Goal: Task Accomplishment & Management: Complete application form

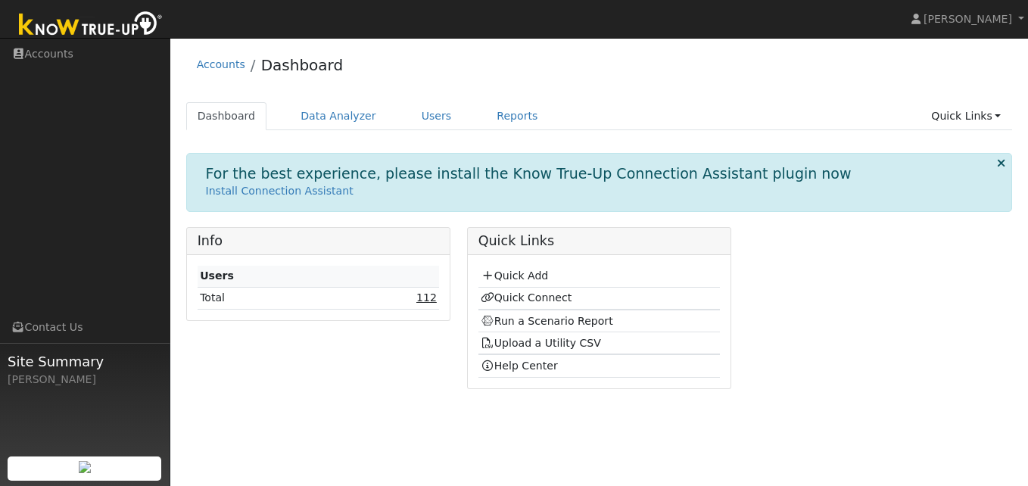
click at [429, 299] on link "112" at bounding box center [426, 297] width 20 height 12
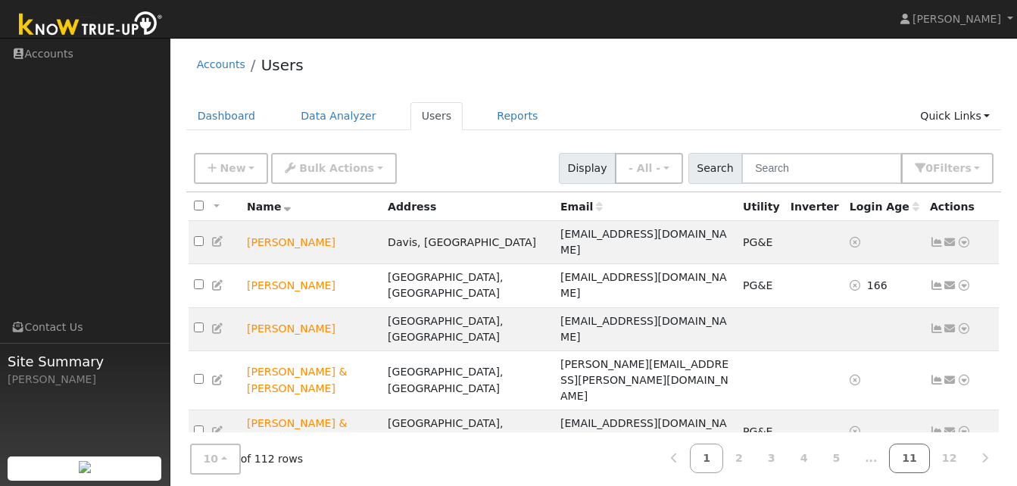
click at [920, 458] on link "11" at bounding box center [909, 459] width 41 height 30
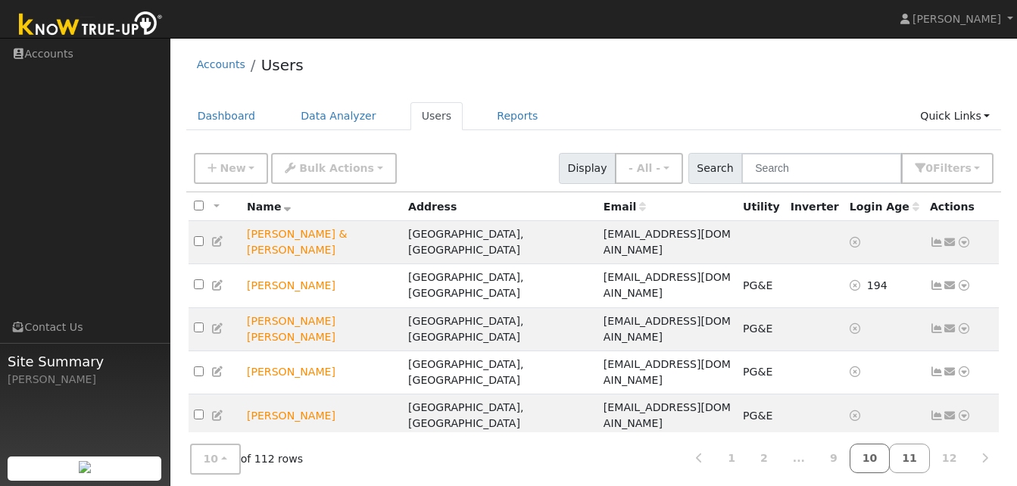
click at [885, 458] on link "10" at bounding box center [870, 459] width 41 height 30
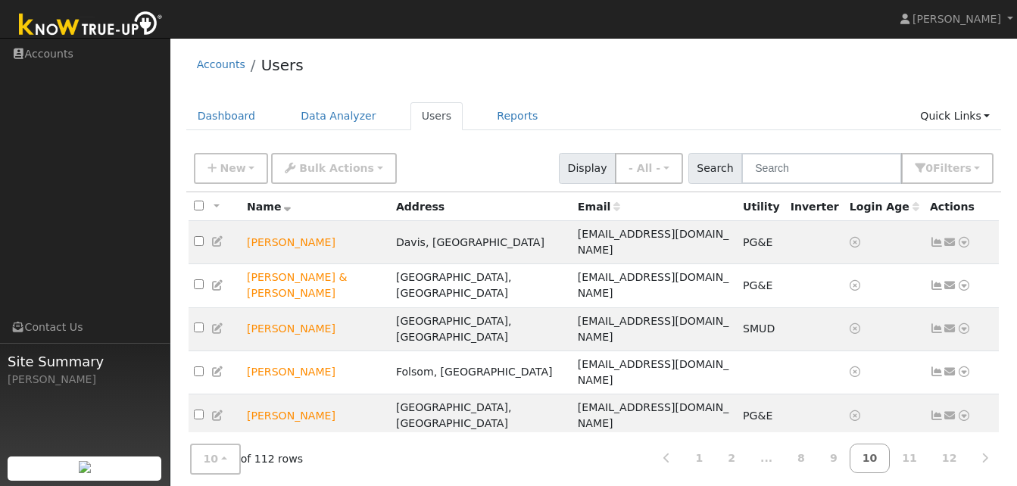
click at [889, 447] on link "10" at bounding box center [870, 459] width 41 height 30
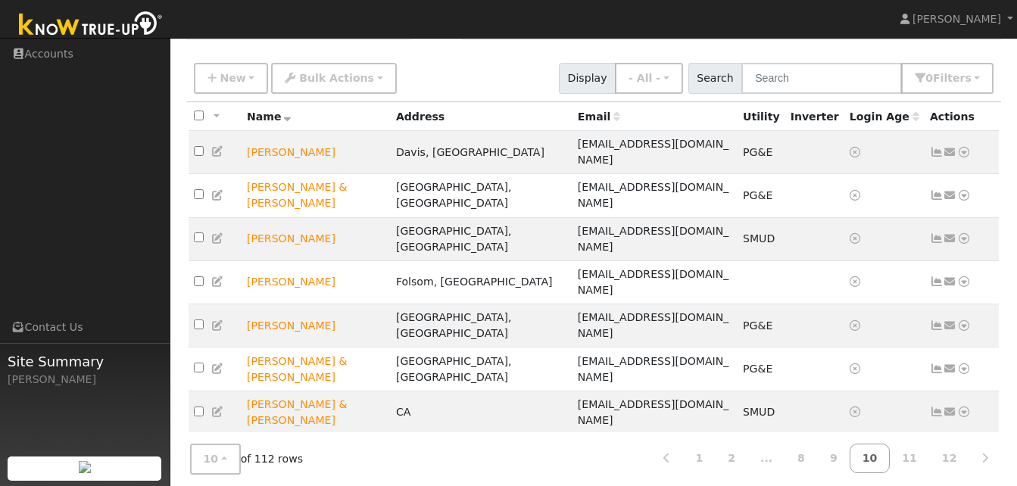
scroll to position [99, 0]
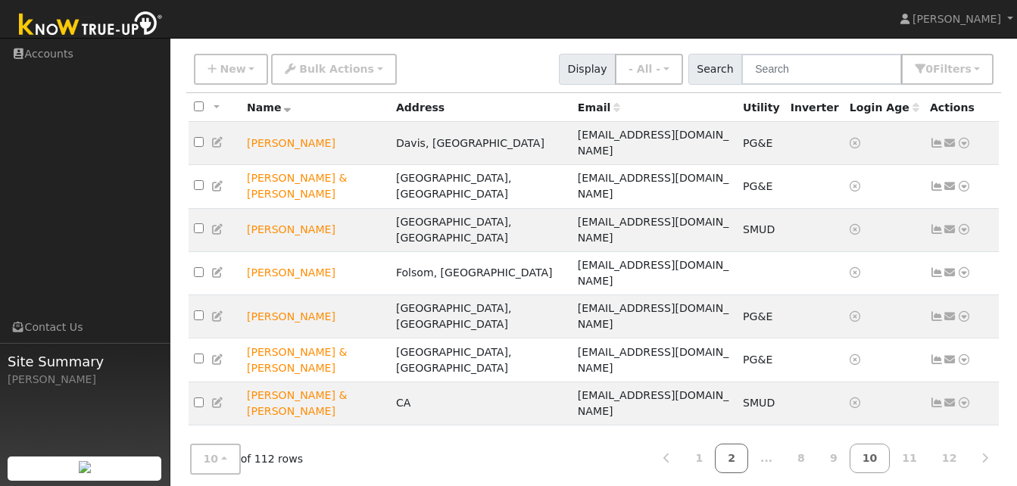
click at [748, 450] on link "2" at bounding box center [731, 459] width 33 height 30
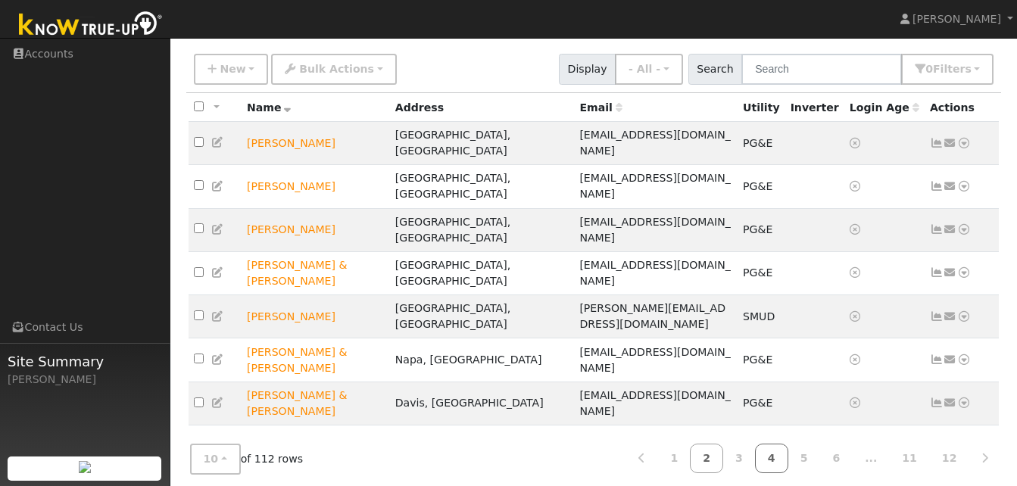
click at [788, 451] on link "4" at bounding box center [771, 459] width 33 height 30
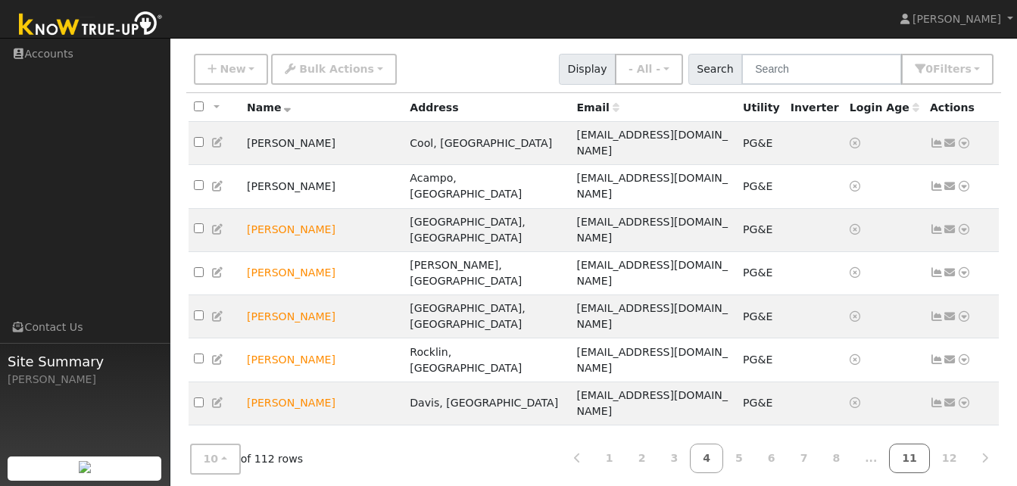
click at [918, 454] on link "11" at bounding box center [909, 459] width 41 height 30
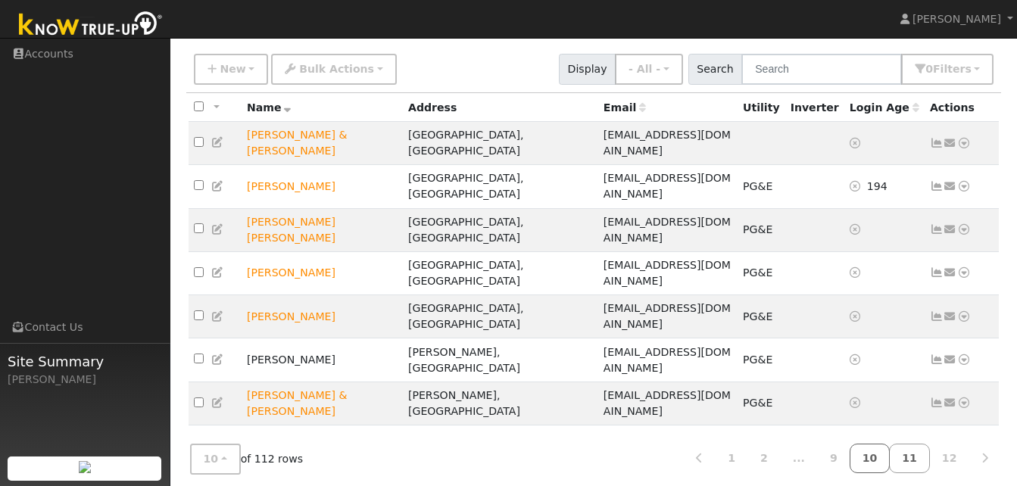
click at [885, 454] on link "10" at bounding box center [870, 459] width 41 height 30
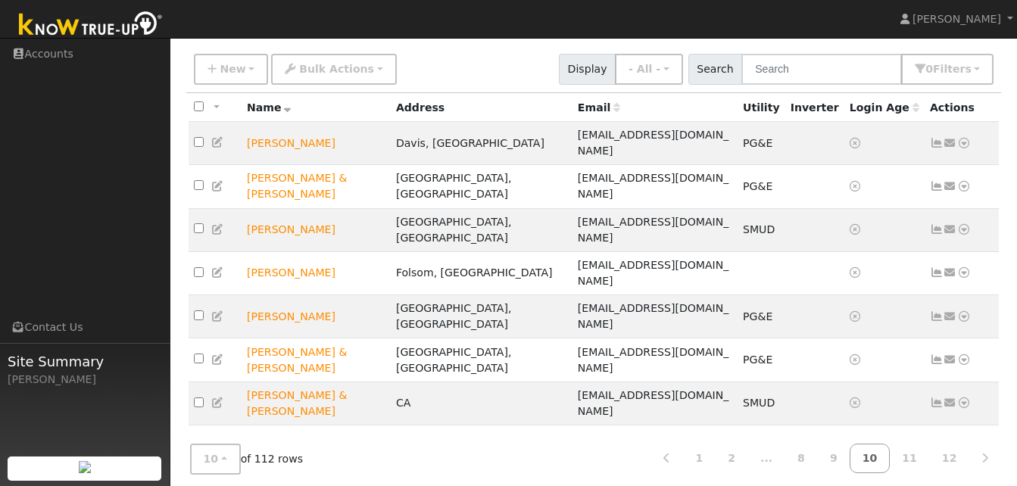
scroll to position [0, 0]
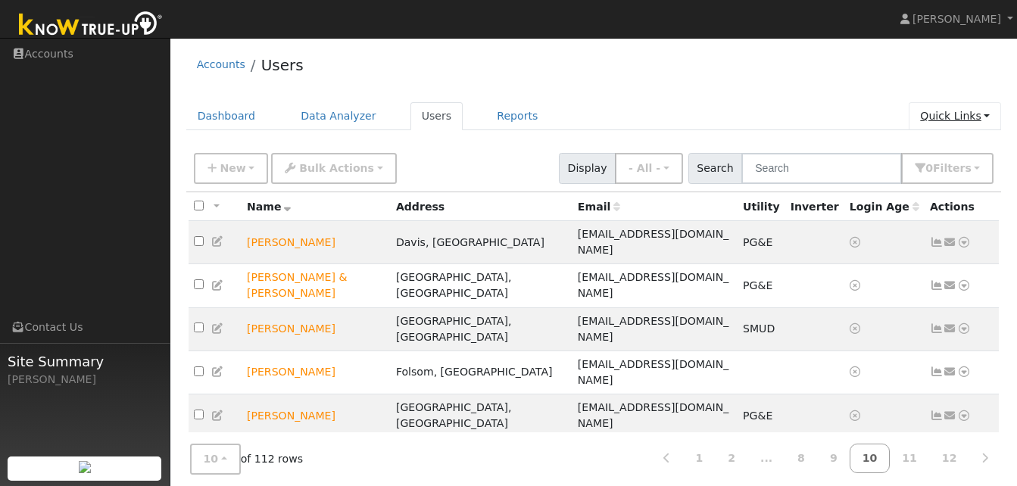
click at [953, 117] on link "Quick Links" at bounding box center [955, 116] width 92 height 28
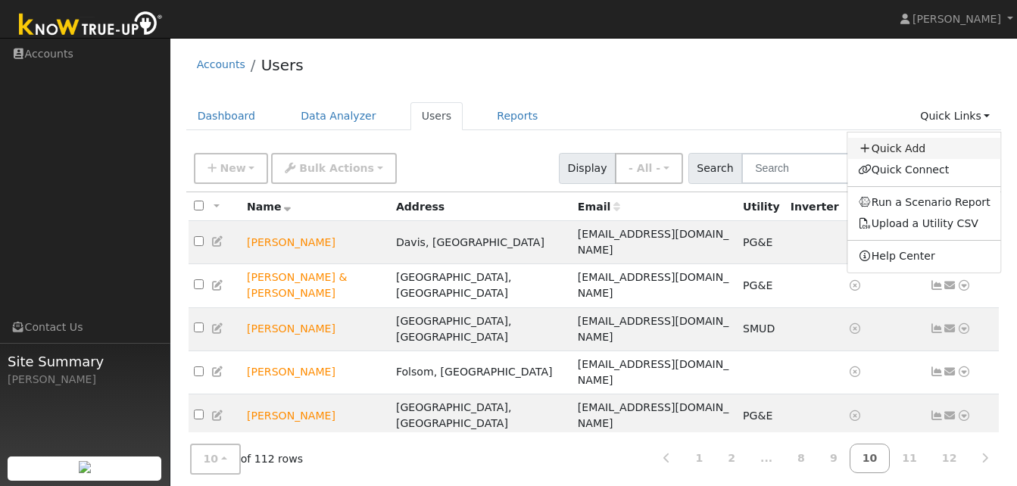
click at [897, 150] on link "Quick Add" at bounding box center [924, 148] width 154 height 21
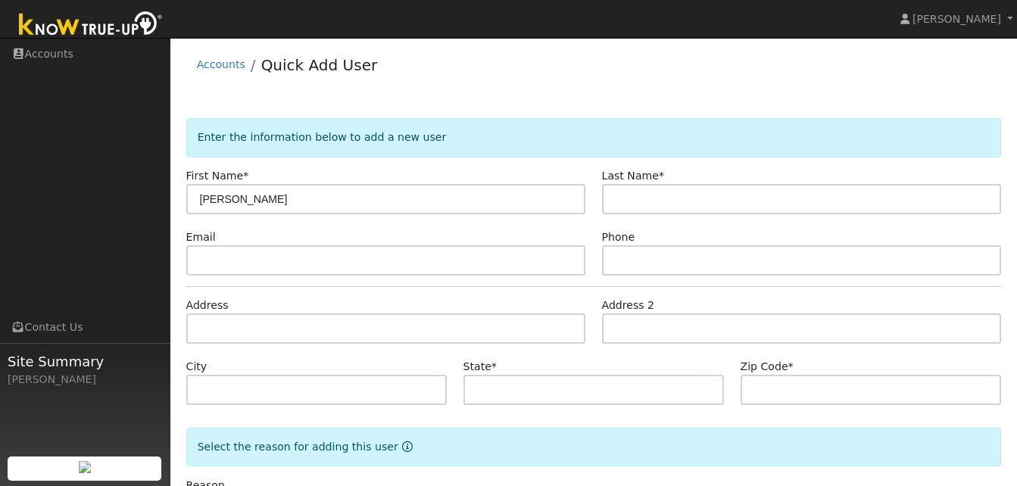
type input "Tracy"
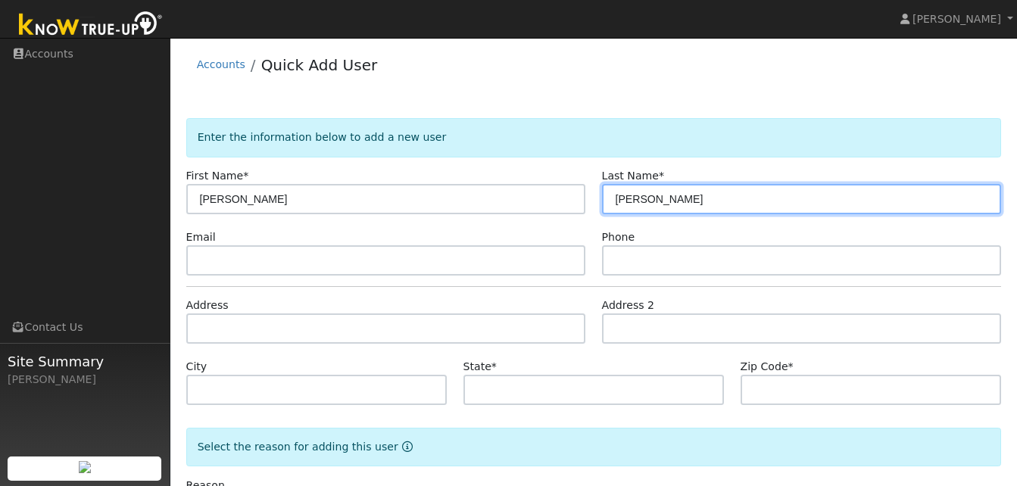
type input "Stoner"
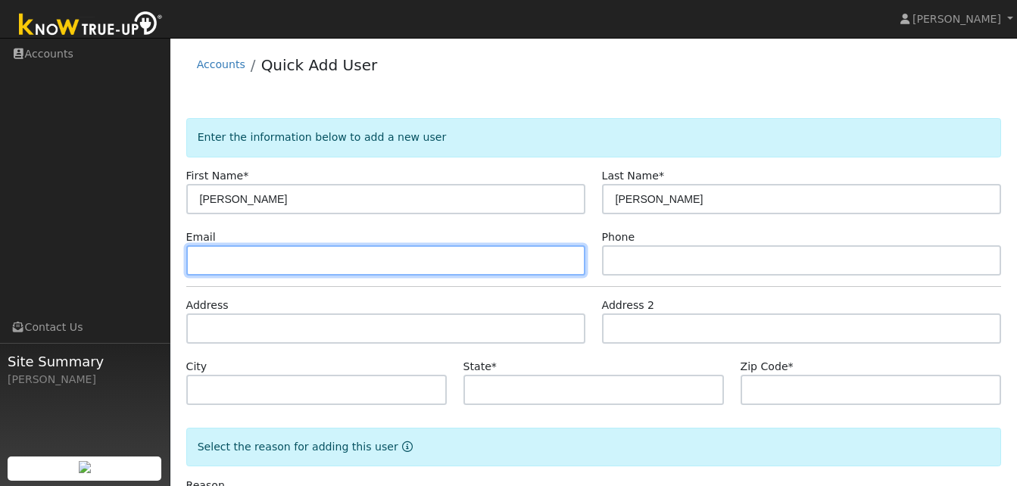
click at [235, 263] on input "text" at bounding box center [386, 260] width 400 height 30
type input "rgretired57@gmail.com"
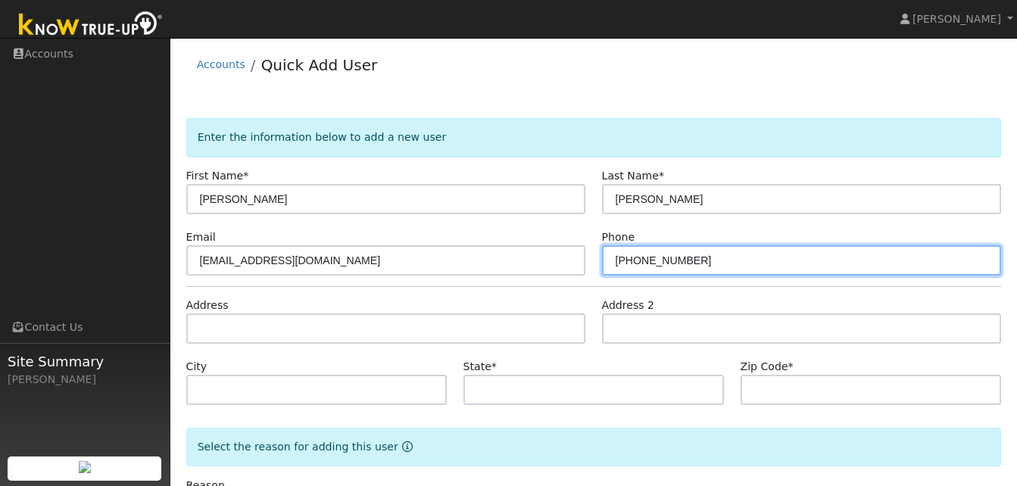
type input "925-980-3319"
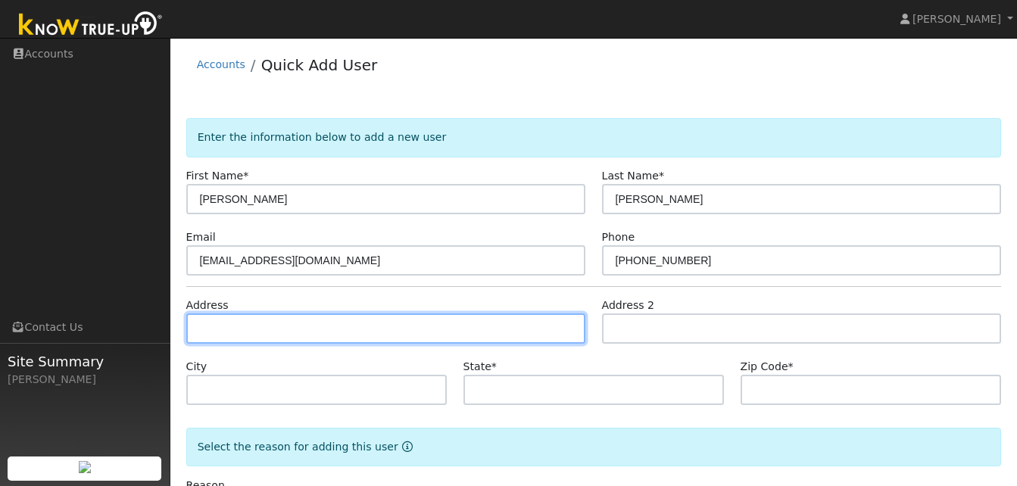
click at [232, 328] on input "text" at bounding box center [386, 328] width 400 height 30
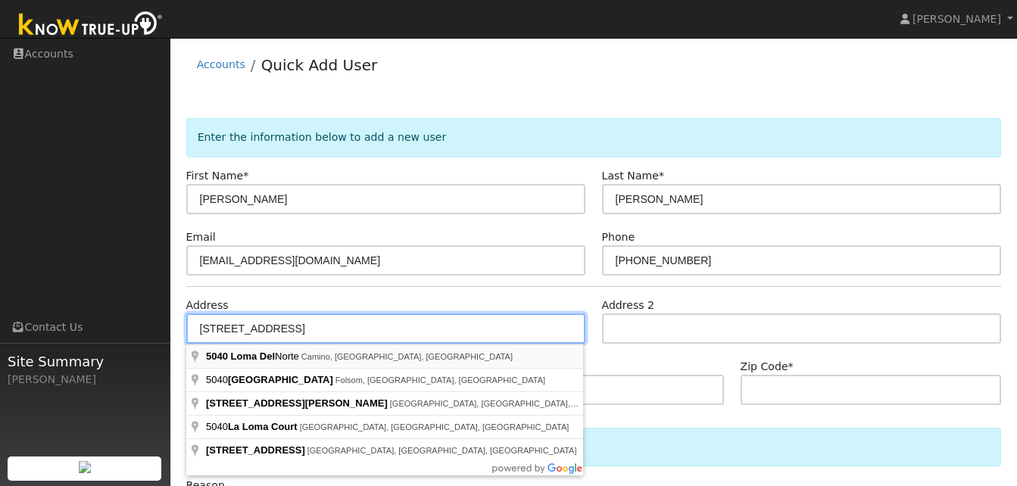
type input "5040 Loma Del Norte"
type input "Camino"
type input "CA"
type input "95709"
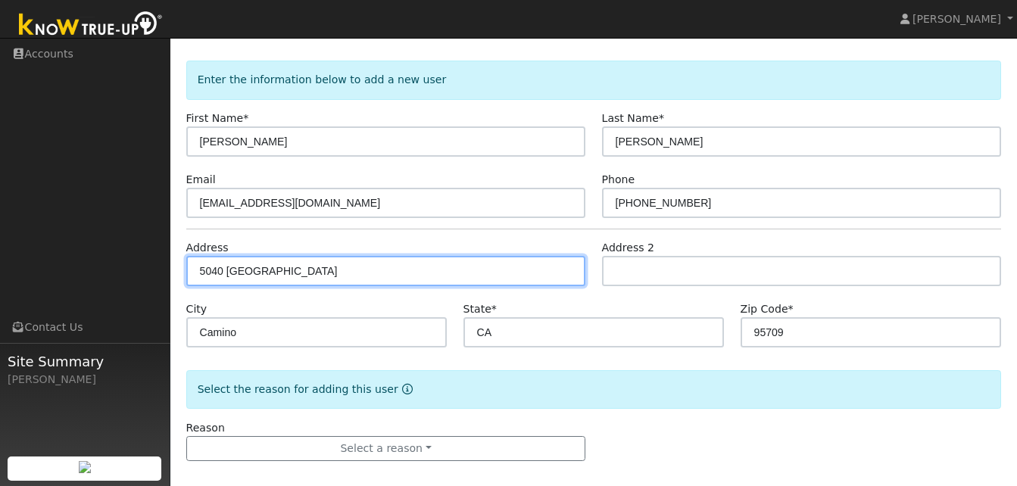
scroll to position [70, 0]
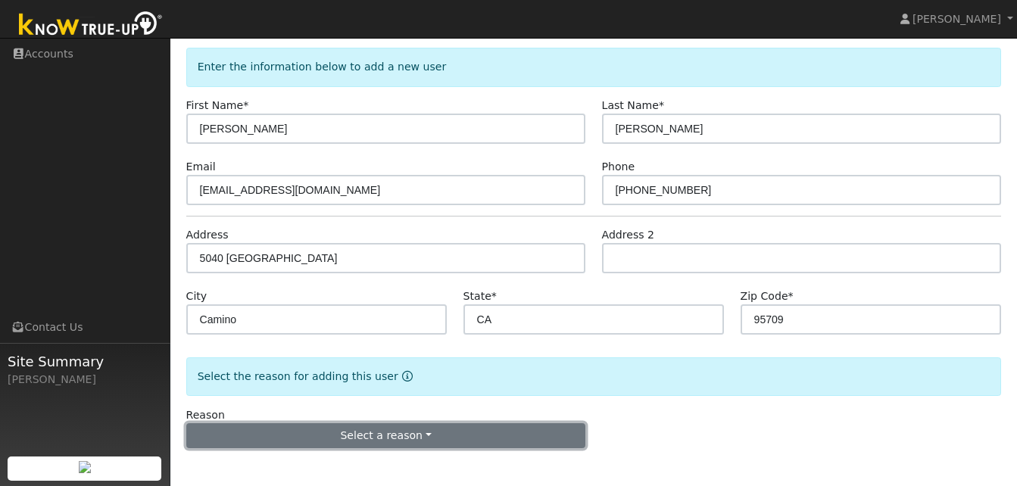
click at [423, 432] on button "Select a reason" at bounding box center [386, 436] width 400 height 26
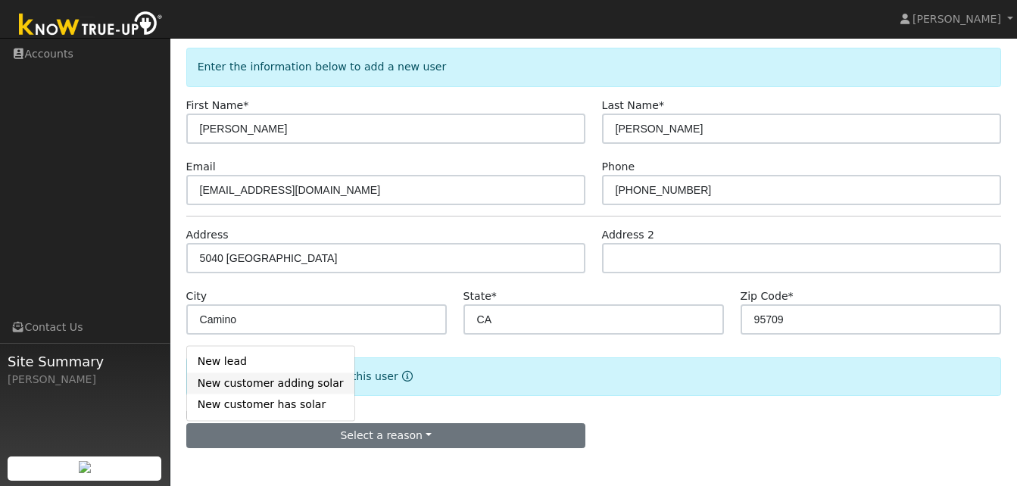
click at [248, 388] on link "New customer adding solar" at bounding box center [270, 383] width 167 height 21
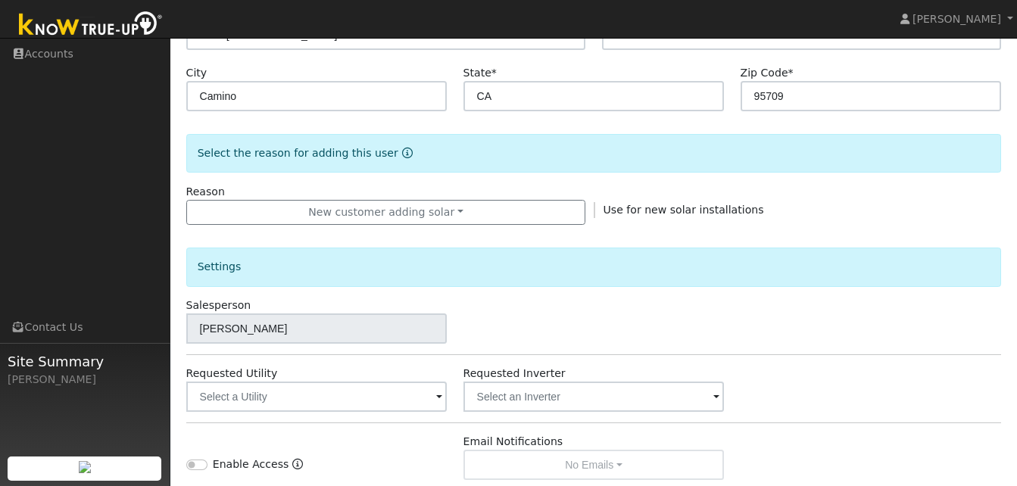
scroll to position [322, 0]
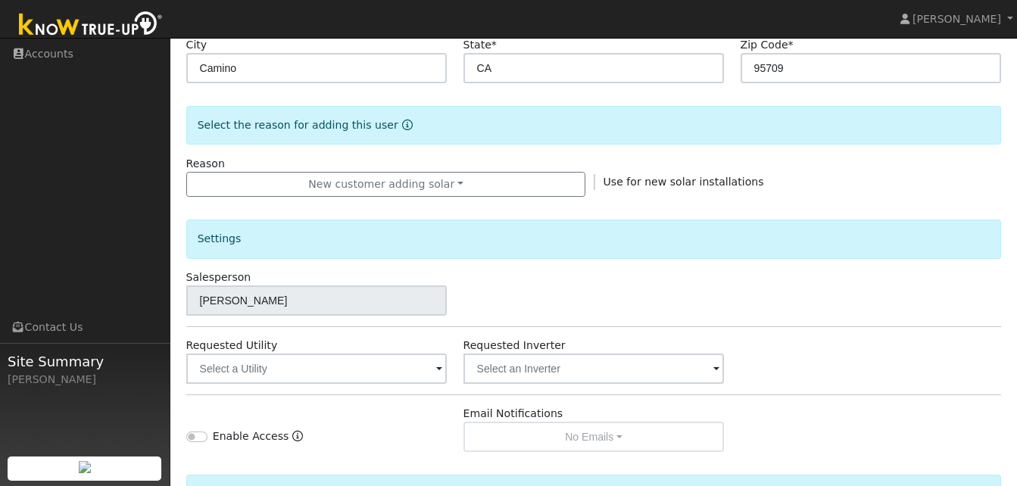
click at [438, 370] on span at bounding box center [439, 369] width 6 height 17
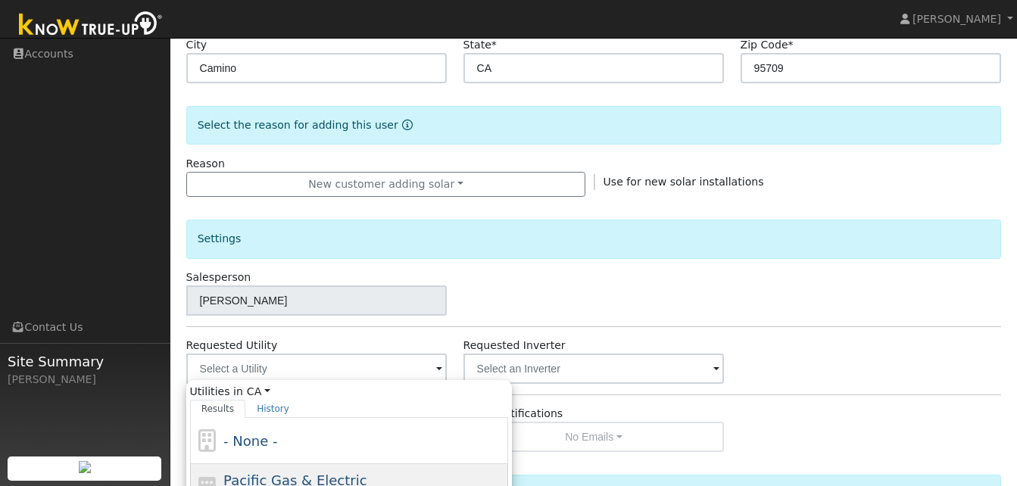
click at [318, 479] on span "Pacific Gas & Electric" at bounding box center [294, 480] width 143 height 16
type input "Pacific Gas & Electric"
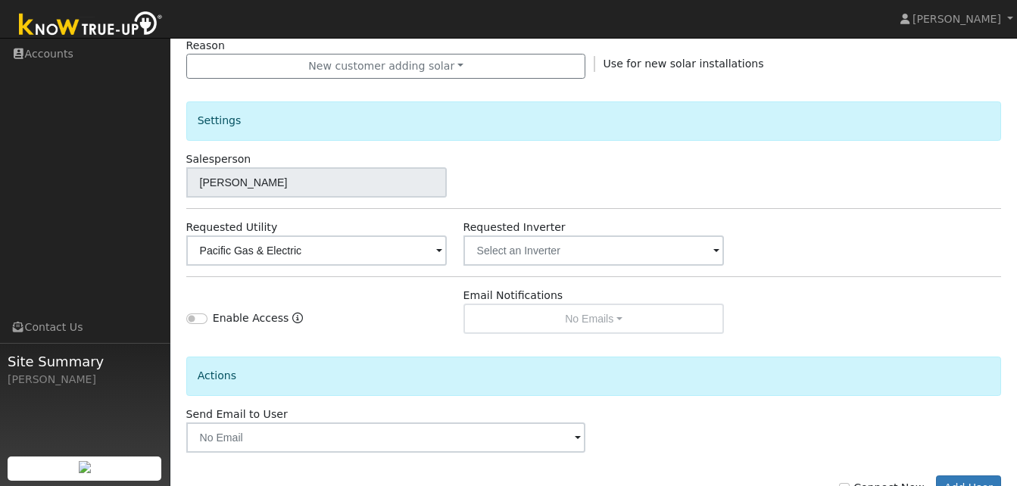
scroll to position [492, 0]
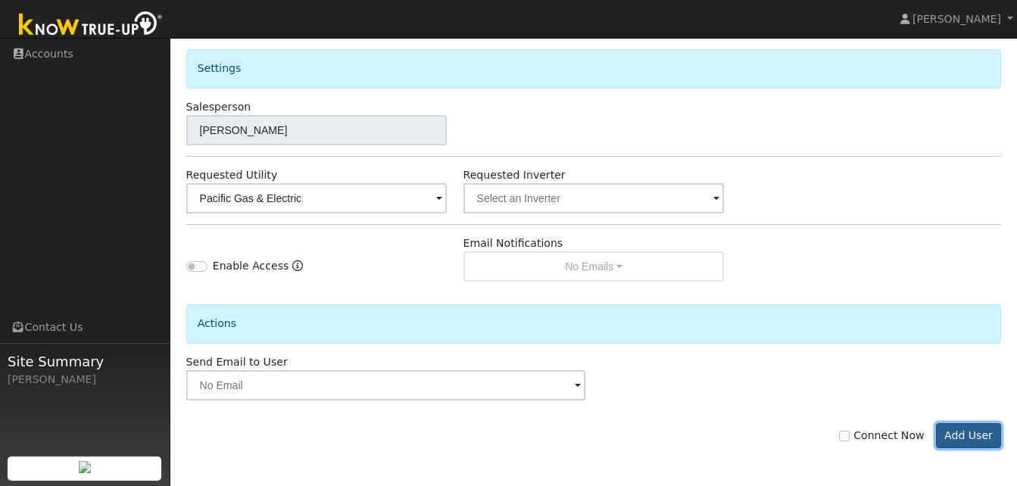
click at [962, 435] on button "Add User" at bounding box center [969, 436] width 66 height 26
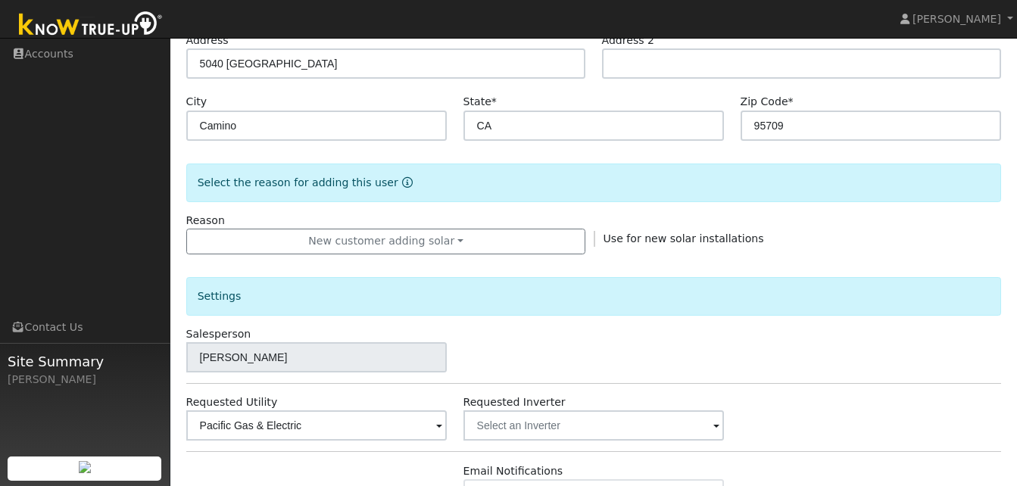
scroll to position [313, 0]
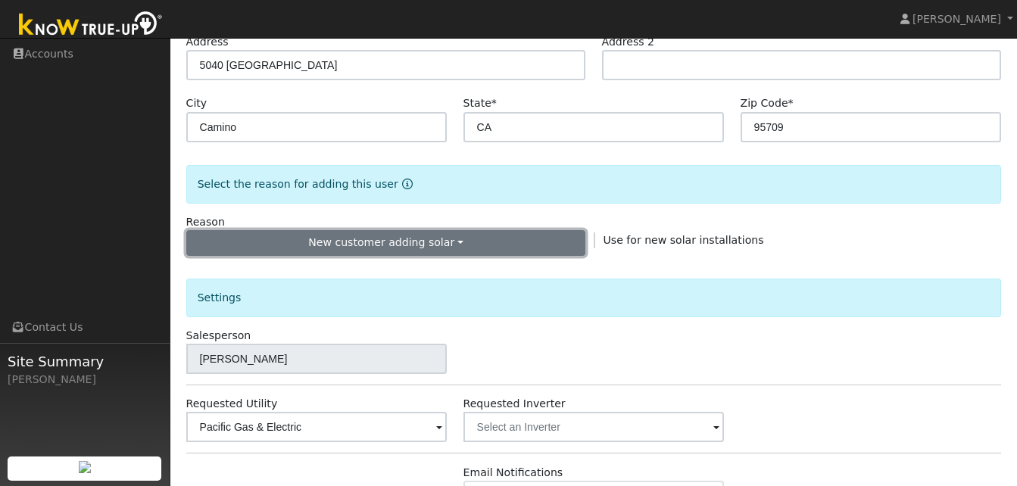
click at [447, 239] on button "New customer adding solar" at bounding box center [386, 243] width 400 height 26
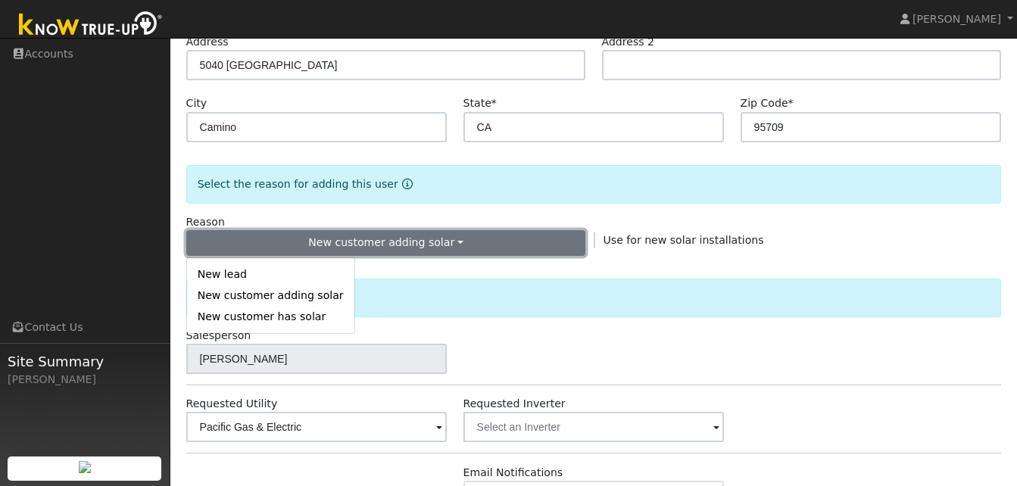
click at [447, 239] on button "New customer adding solar" at bounding box center [386, 243] width 400 height 26
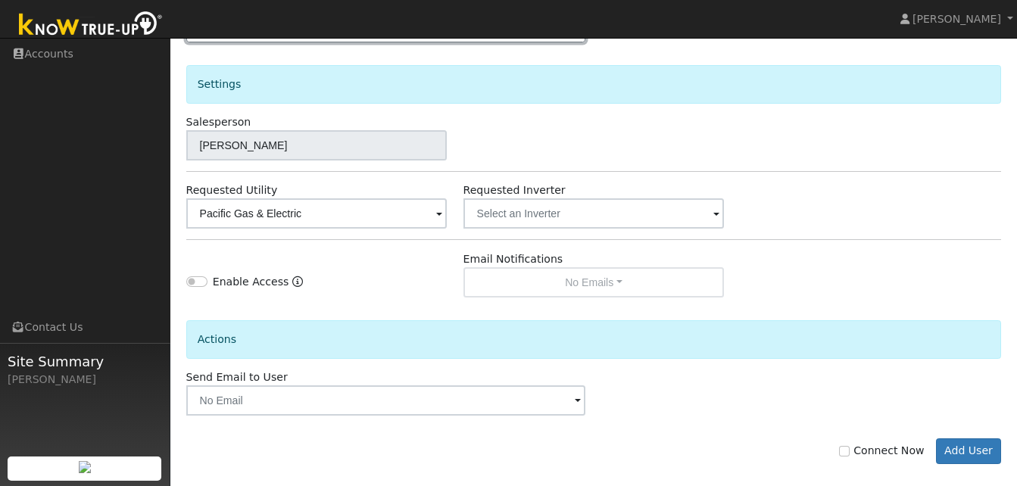
scroll to position [542, 0]
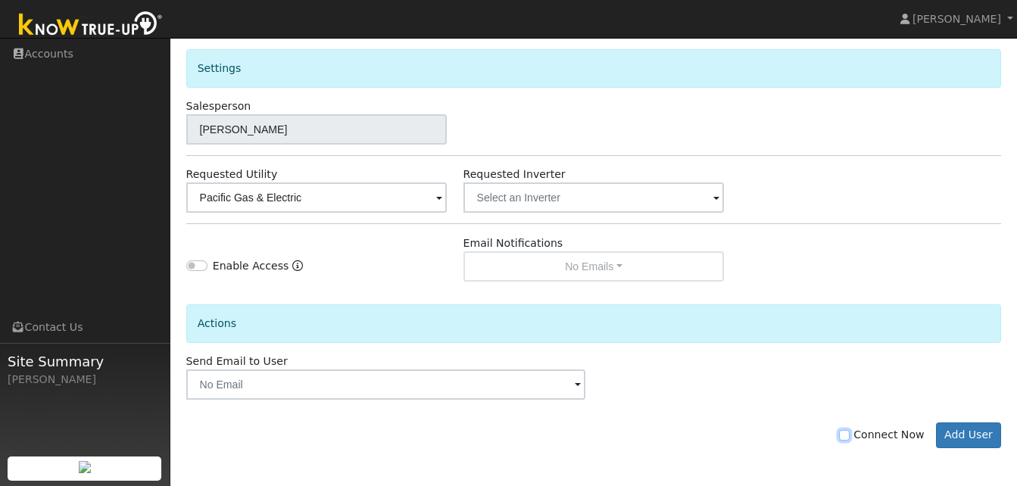
click at [850, 434] on input "Connect Now" at bounding box center [844, 435] width 11 height 11
checkbox input "true"
click at [972, 438] on button "Add User" at bounding box center [969, 435] width 66 height 26
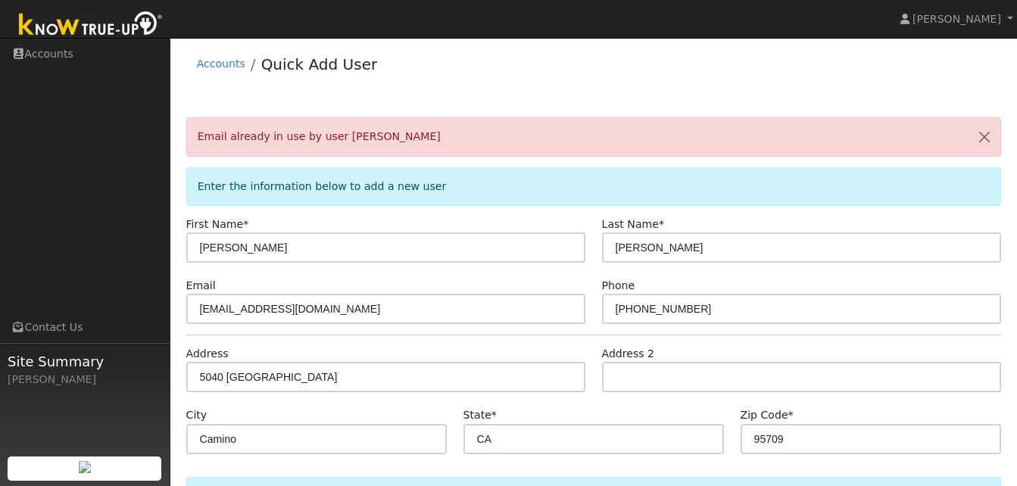
scroll to position [0, 0]
click at [981, 140] on button "button" at bounding box center [984, 137] width 32 height 37
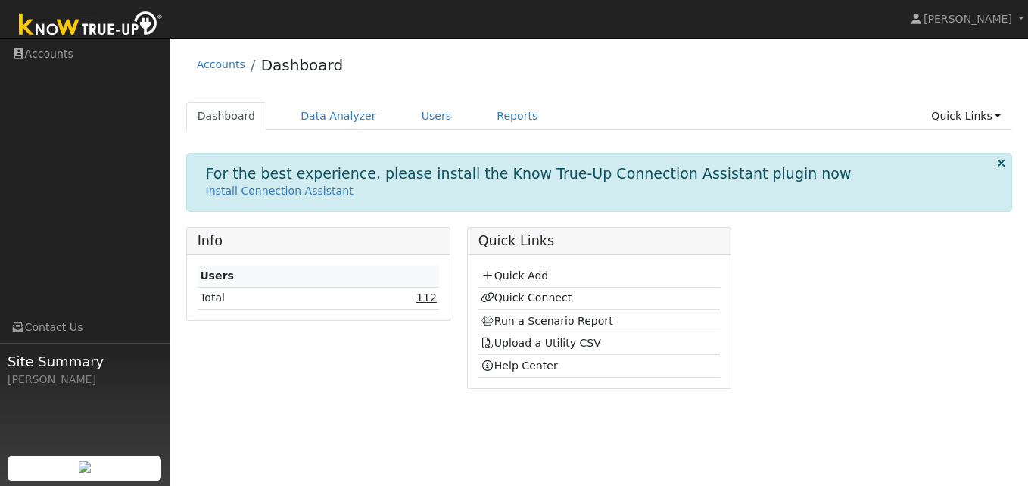
click at [431, 300] on link "112" at bounding box center [426, 297] width 20 height 12
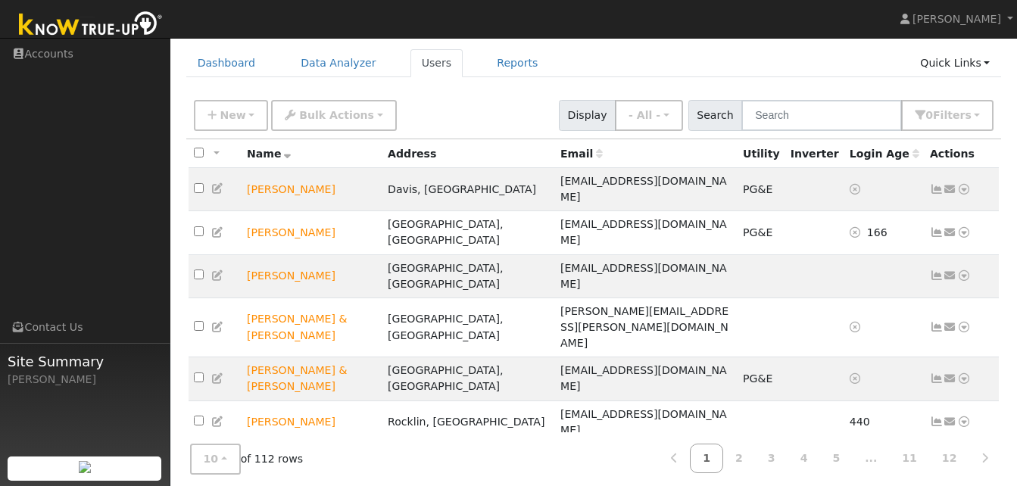
scroll to position [55, 0]
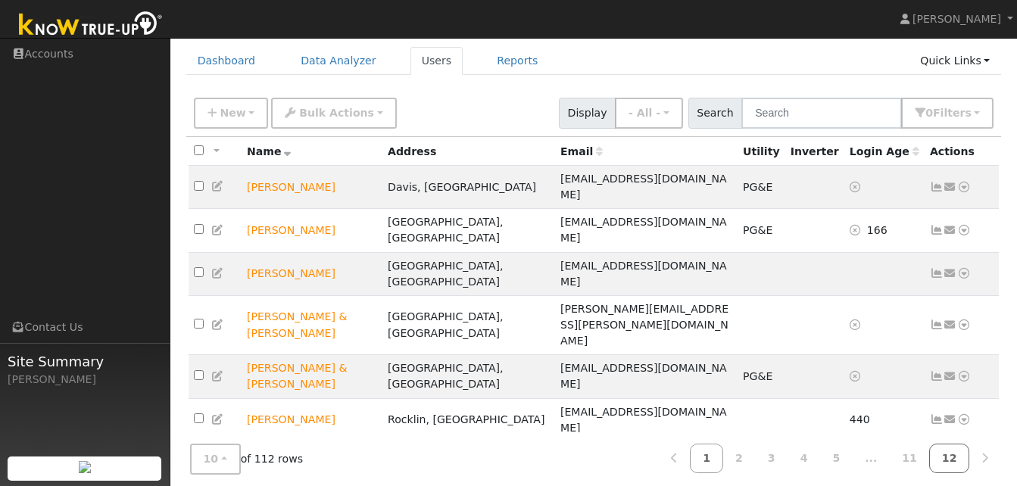
click at [951, 456] on link "12" at bounding box center [949, 459] width 41 height 30
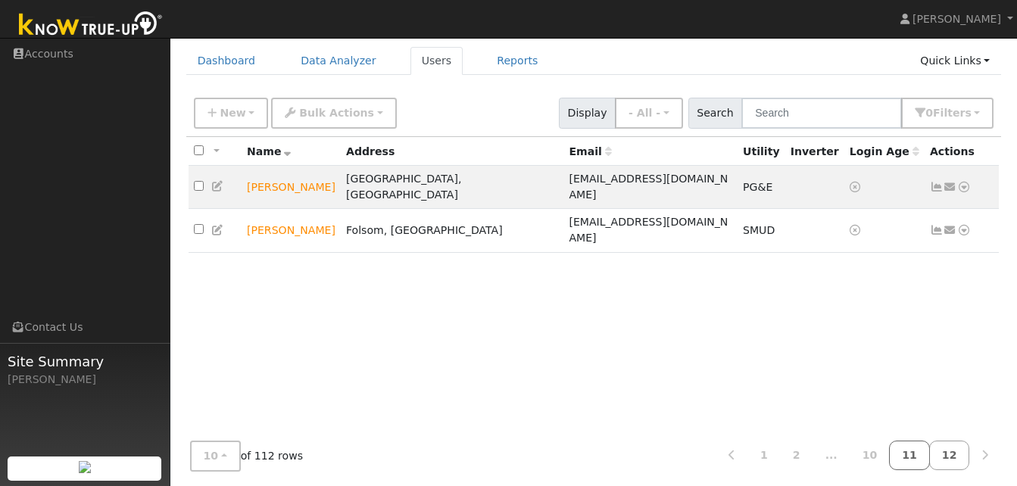
click at [918, 456] on link "11" at bounding box center [909, 456] width 41 height 30
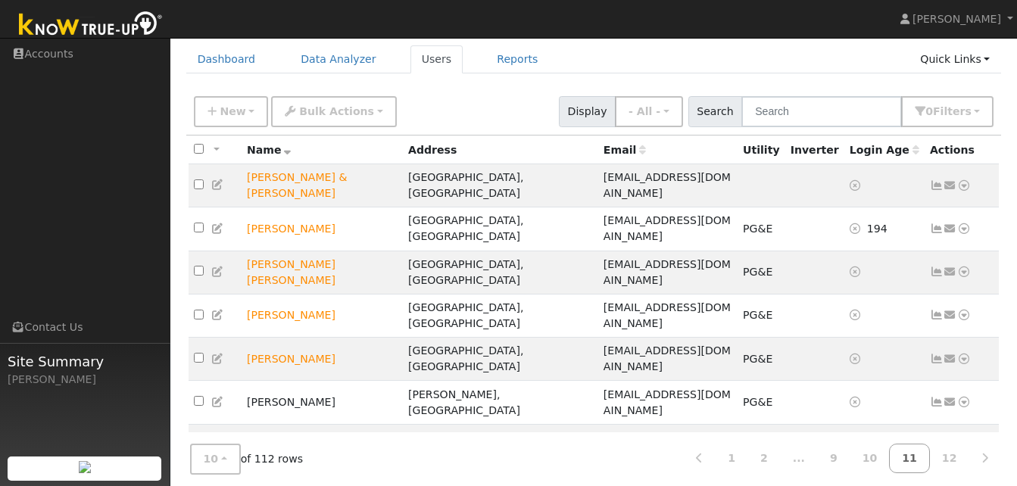
scroll to position [54, 0]
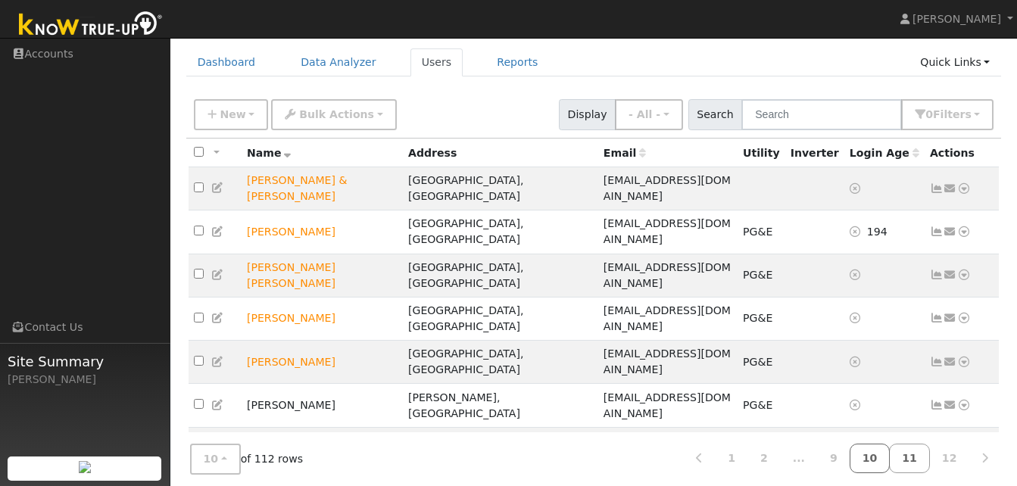
click at [883, 458] on link "10" at bounding box center [870, 459] width 41 height 30
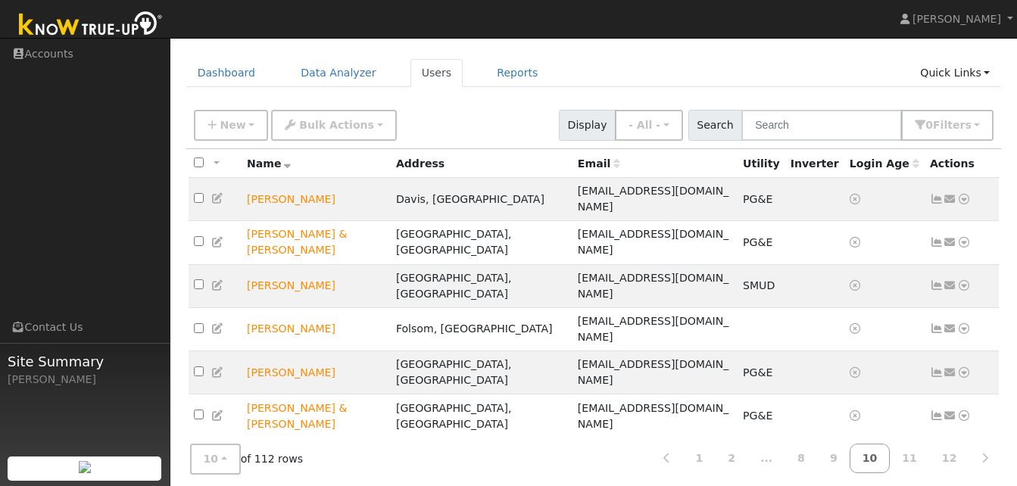
scroll to position [40, 0]
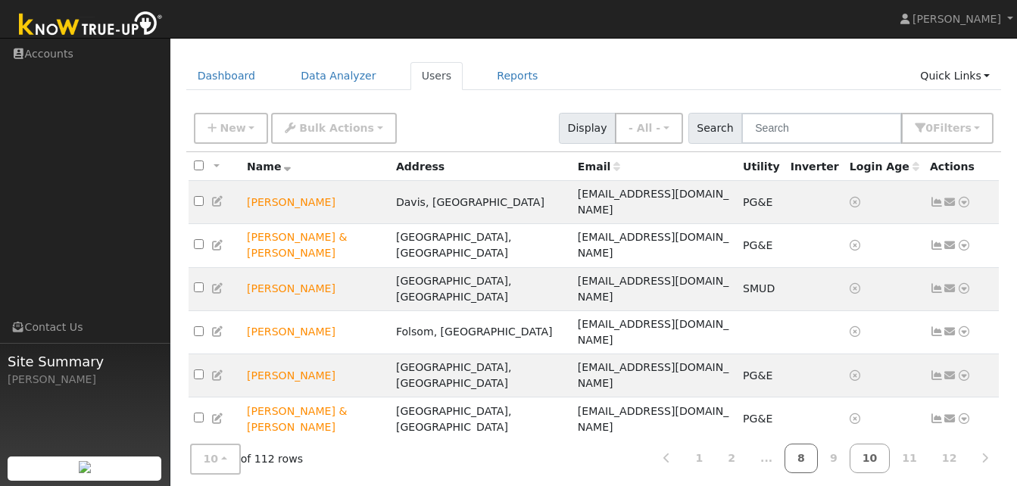
click at [818, 460] on link "8" at bounding box center [800, 459] width 33 height 30
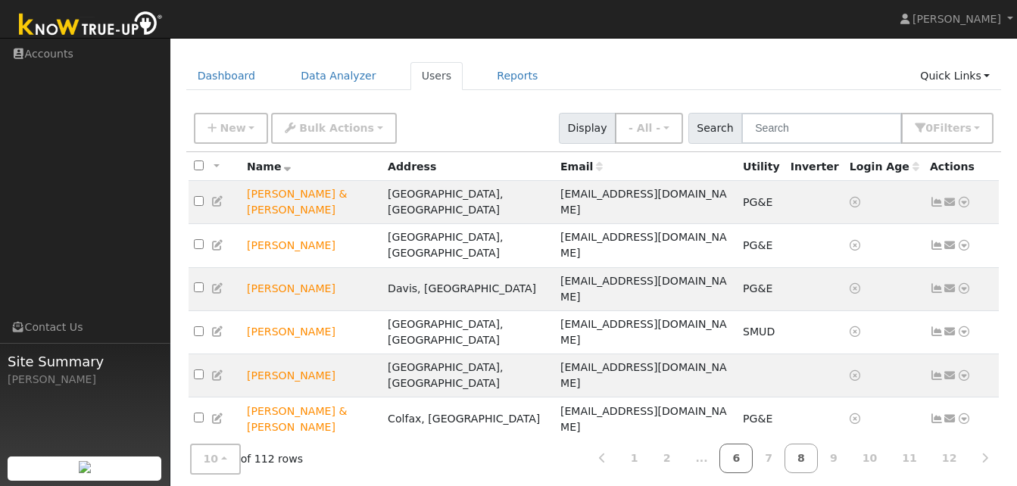
click at [753, 455] on link "6" at bounding box center [735, 459] width 33 height 30
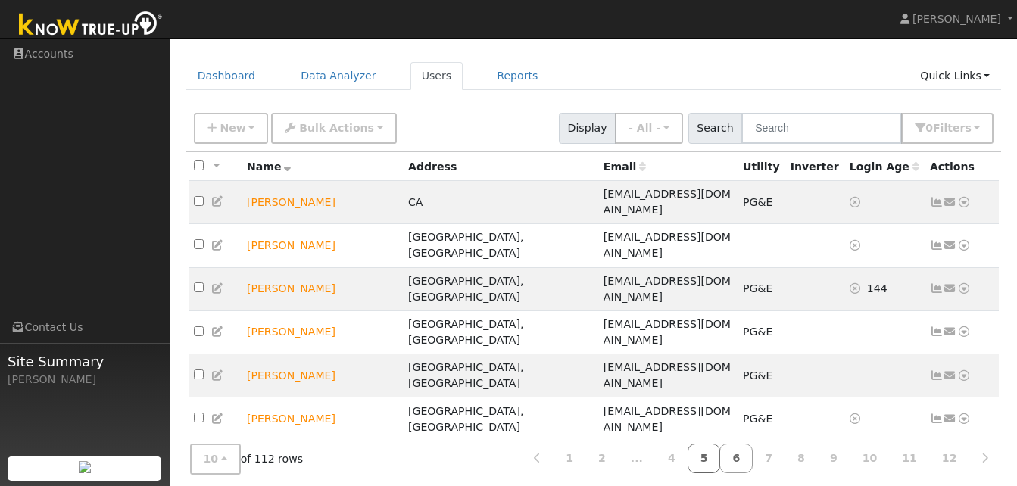
click at [721, 457] on link "5" at bounding box center [703, 459] width 33 height 30
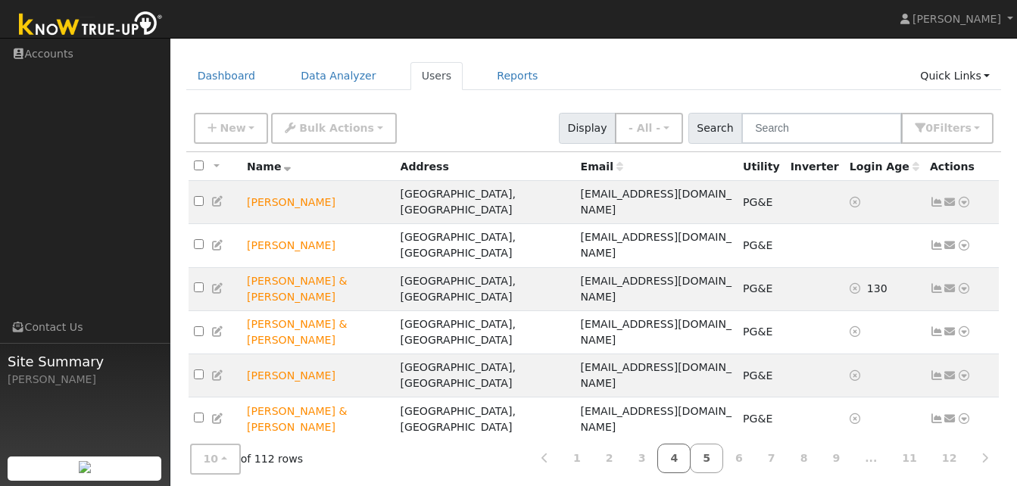
click at [691, 452] on link "4" at bounding box center [673, 459] width 33 height 30
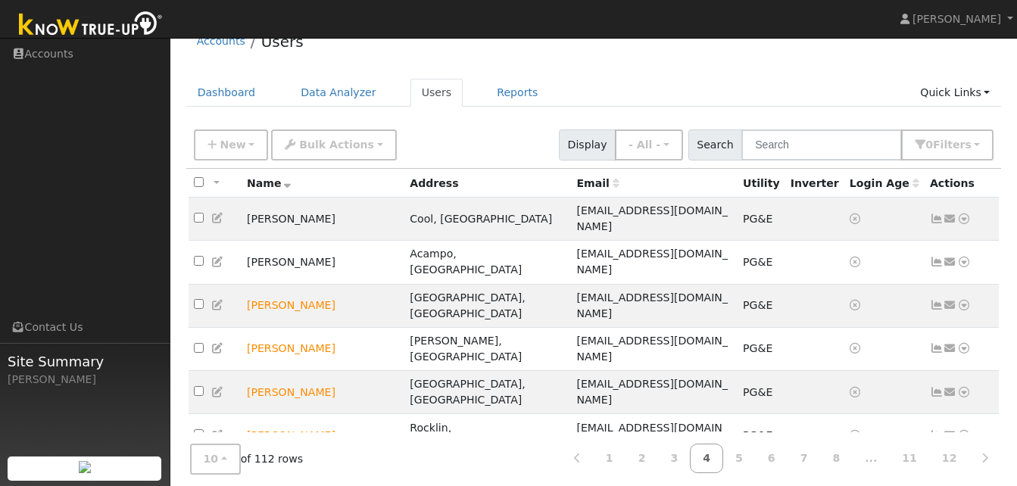
scroll to position [0, 0]
